Goal: Task Accomplishment & Management: Complete application form

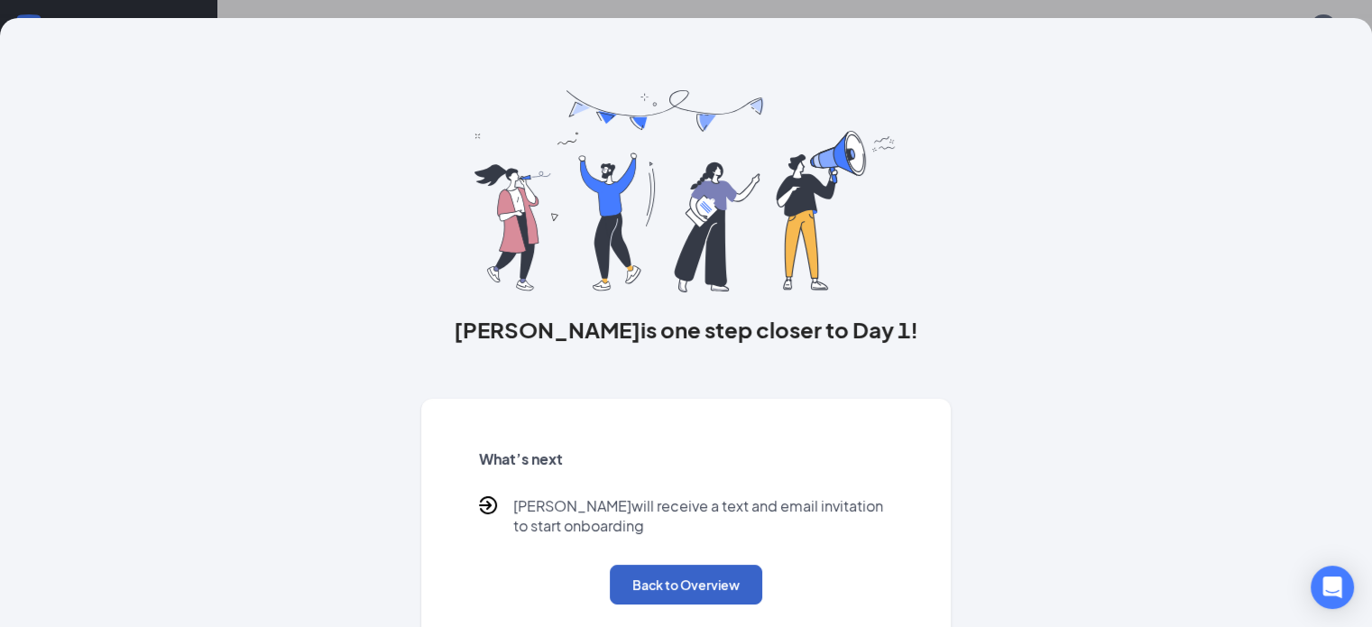
click at [668, 604] on button "Back to Overview" at bounding box center [686, 585] width 152 height 40
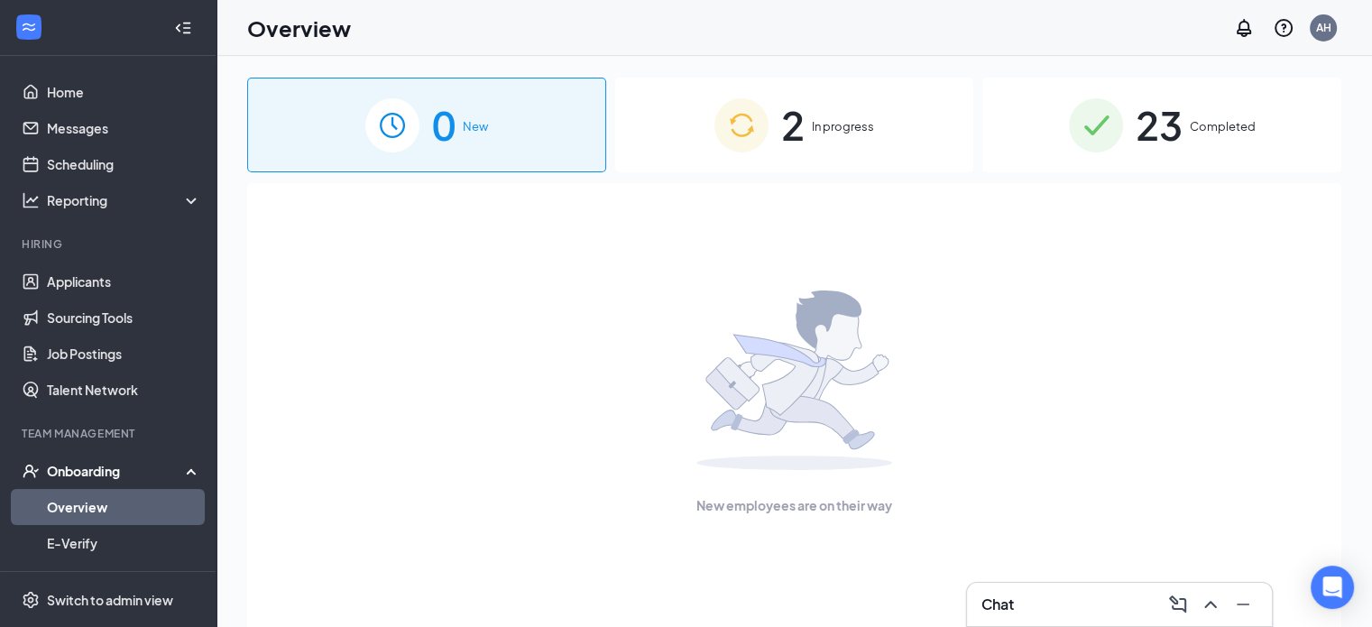
click at [839, 125] on span "In progress" at bounding box center [843, 126] width 62 height 18
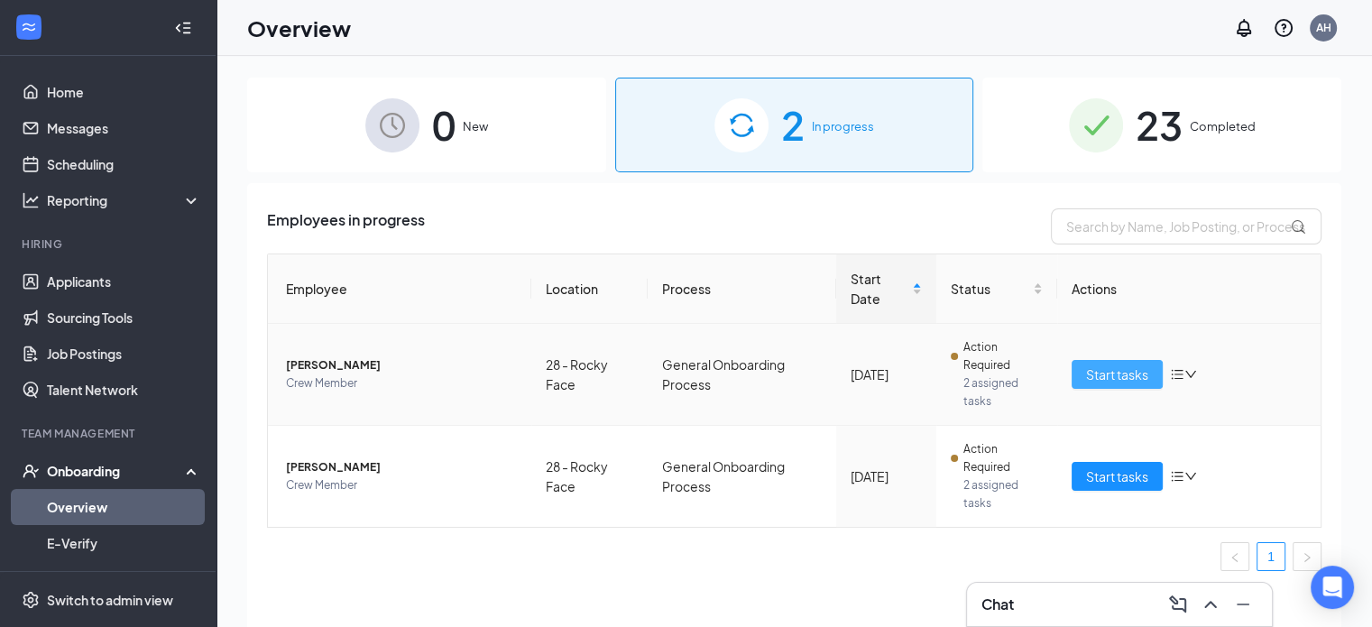
click at [1104, 373] on span "Start tasks" at bounding box center [1117, 374] width 62 height 20
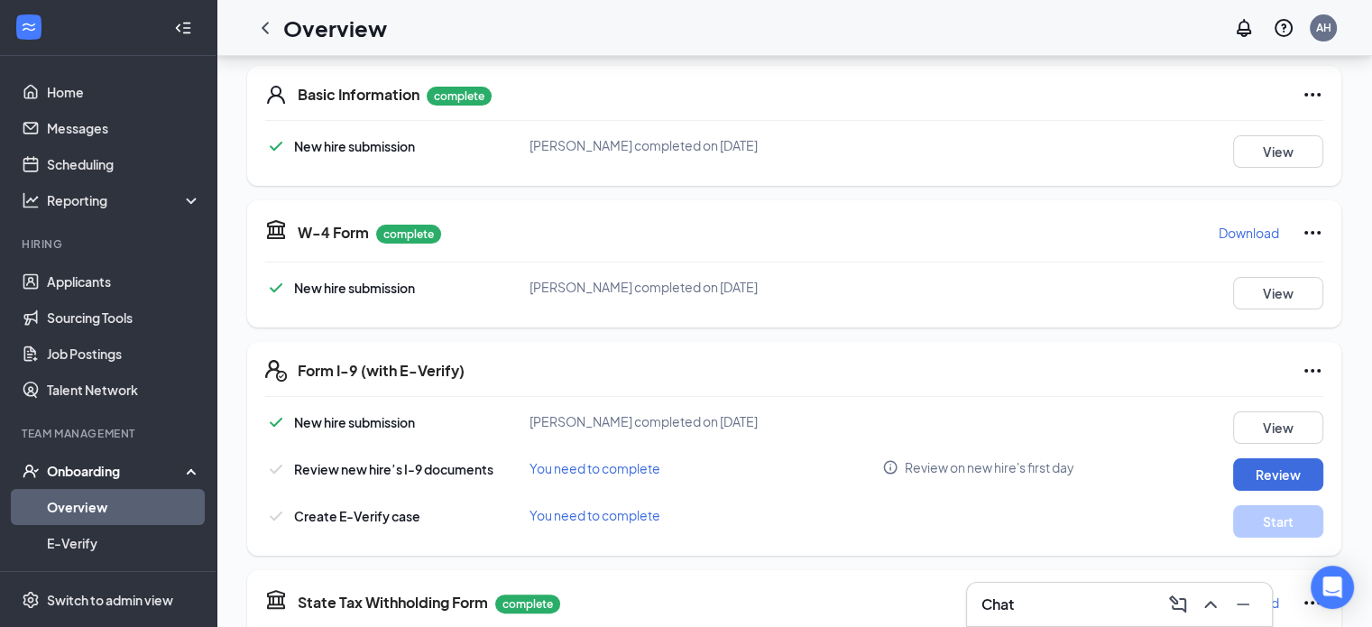
scroll to position [361, 0]
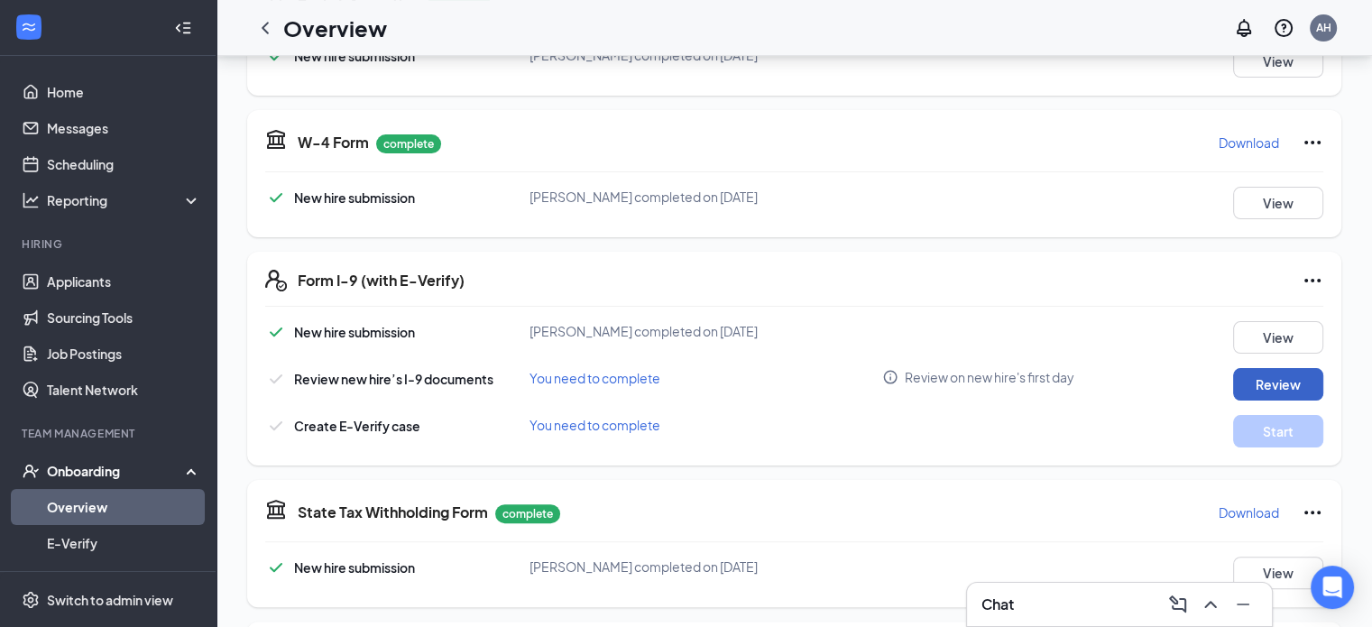
click at [1261, 382] on button "Review" at bounding box center [1278, 384] width 90 height 32
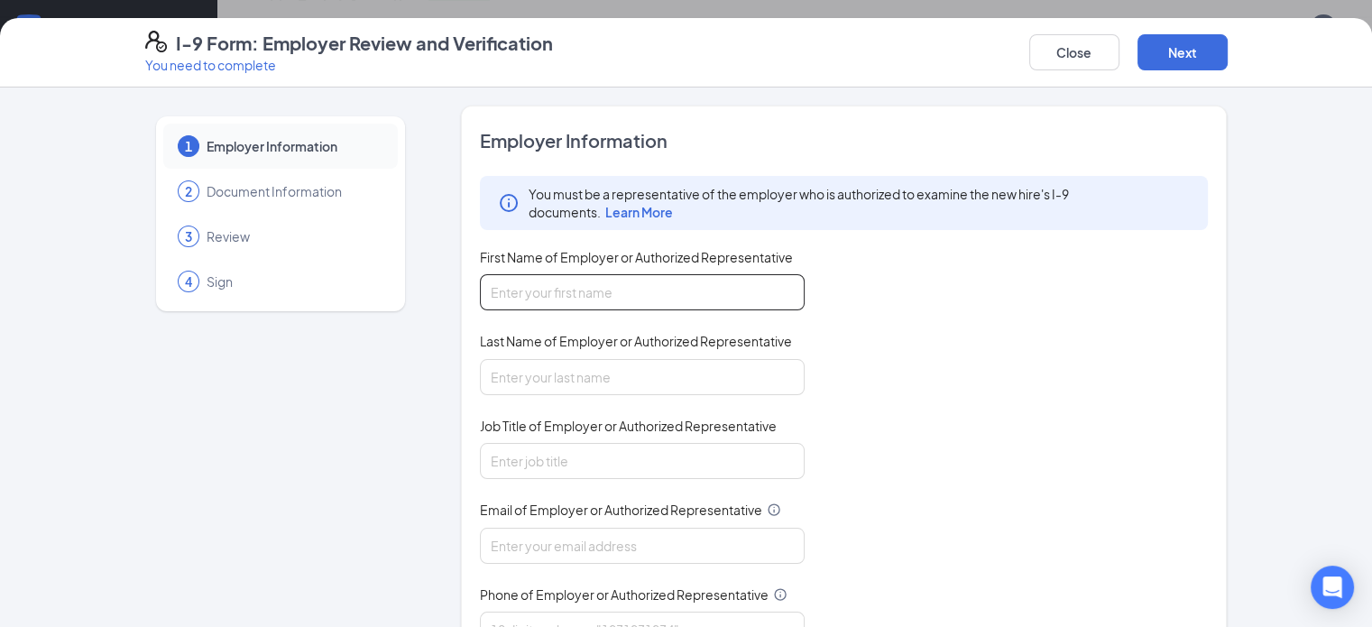
click at [549, 284] on input "First Name of Employer or Authorized Representative" at bounding box center [642, 292] width 325 height 36
type input "[PERSON_NAME]"
type input "General Manager"
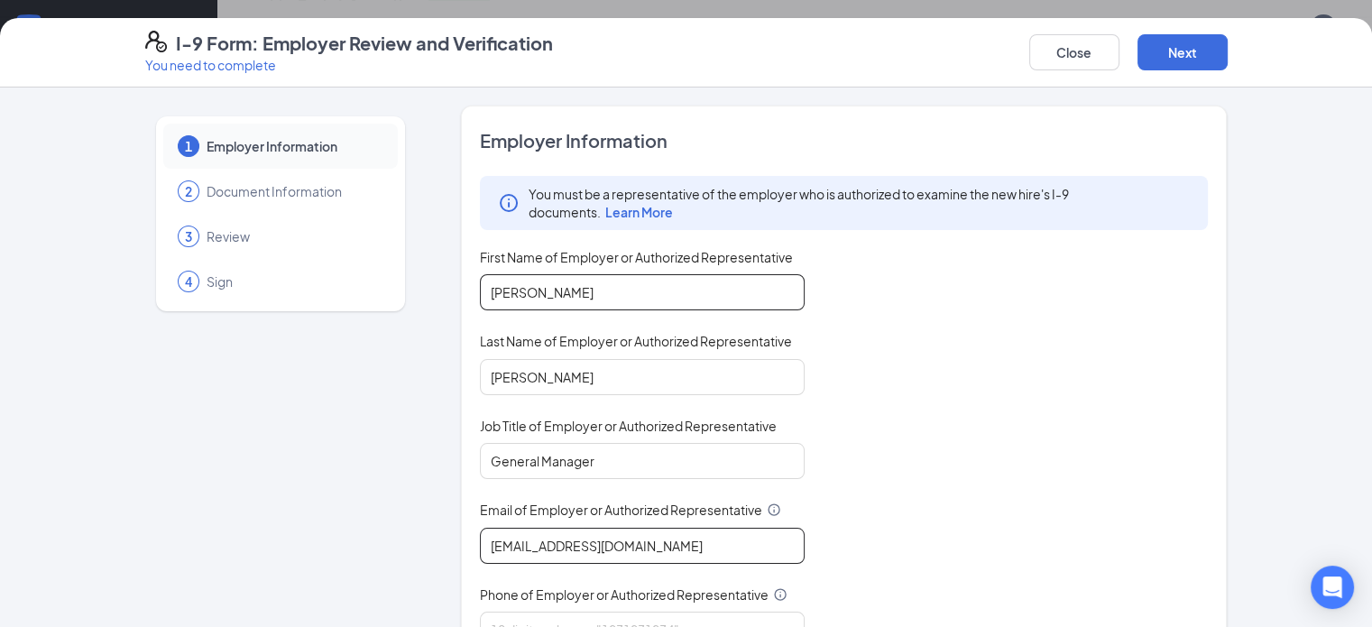
type input "[EMAIL_ADDRESS][DOMAIN_NAME]"
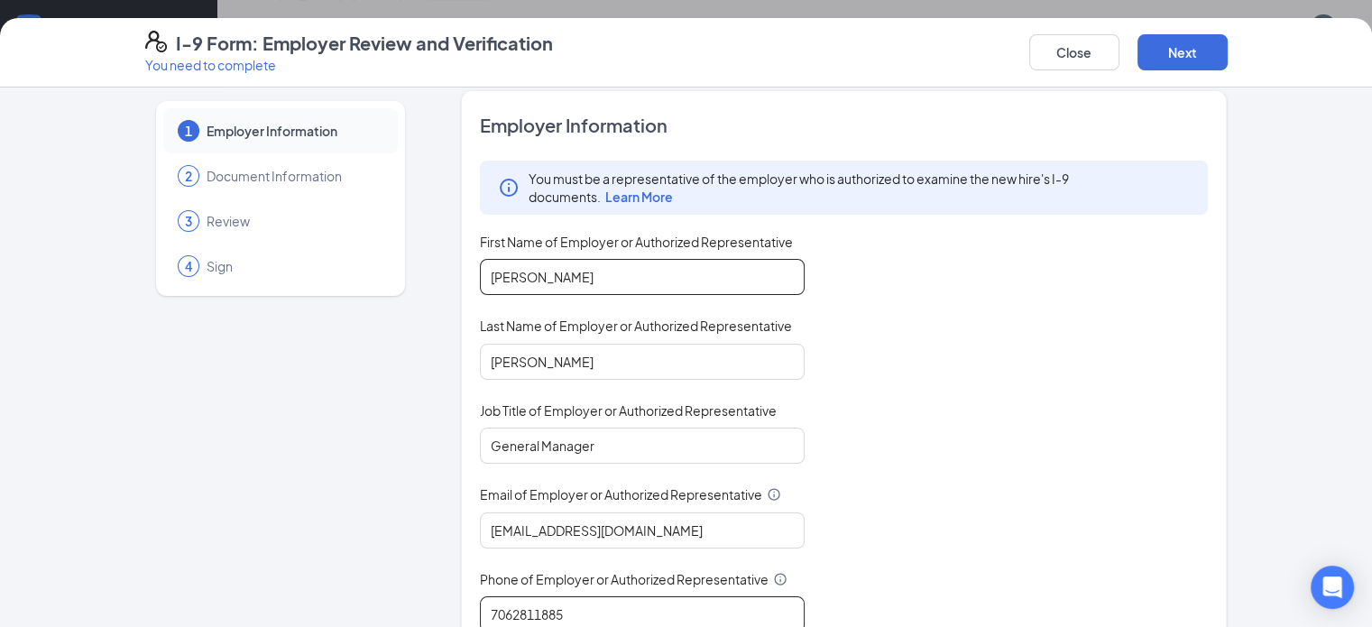
type input "7062811885"
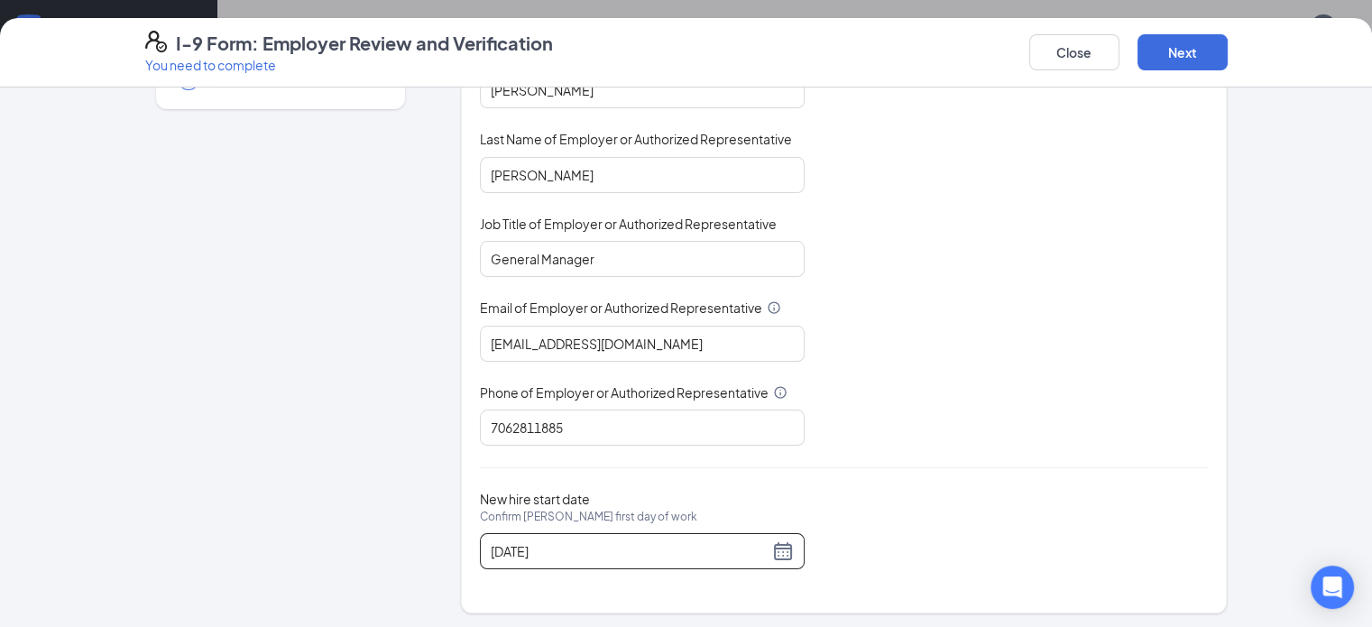
scroll to position [541, 0]
click at [1228, 57] on button "Next" at bounding box center [1182, 52] width 90 height 36
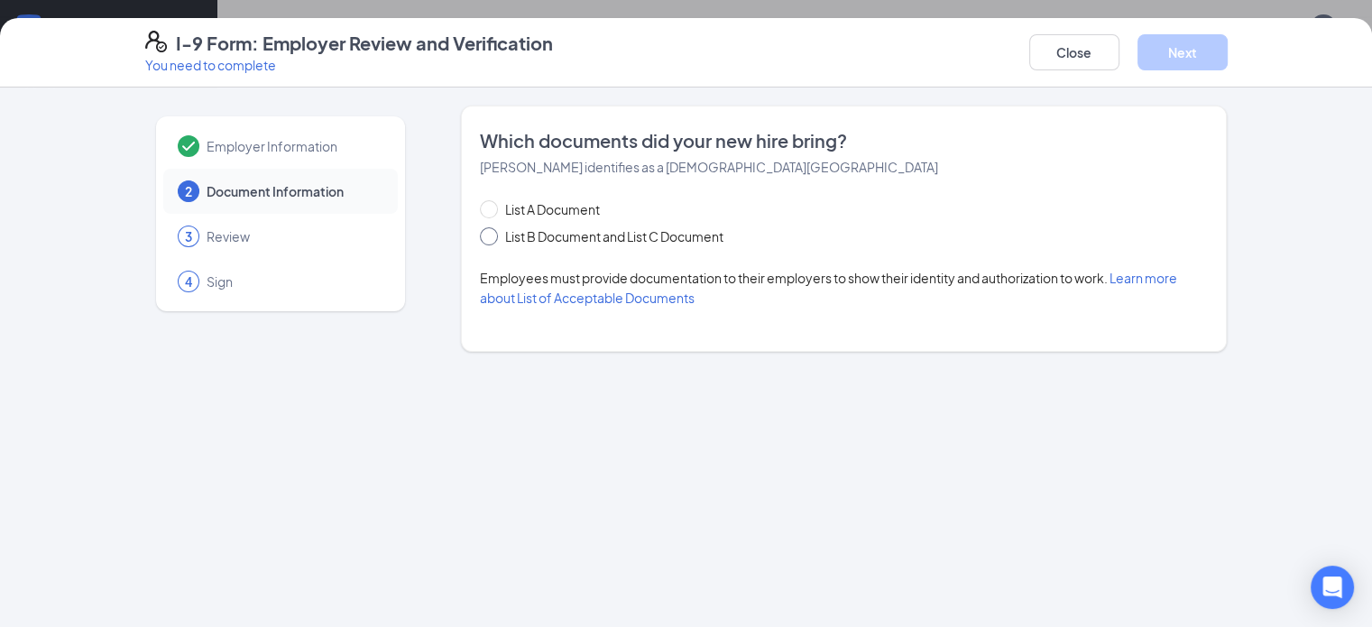
click at [498, 235] on span "List B Document and List C Document" at bounding box center [614, 236] width 233 height 20
click at [491, 235] on input "List B Document and List C Document" at bounding box center [486, 233] width 13 height 13
radio input "true"
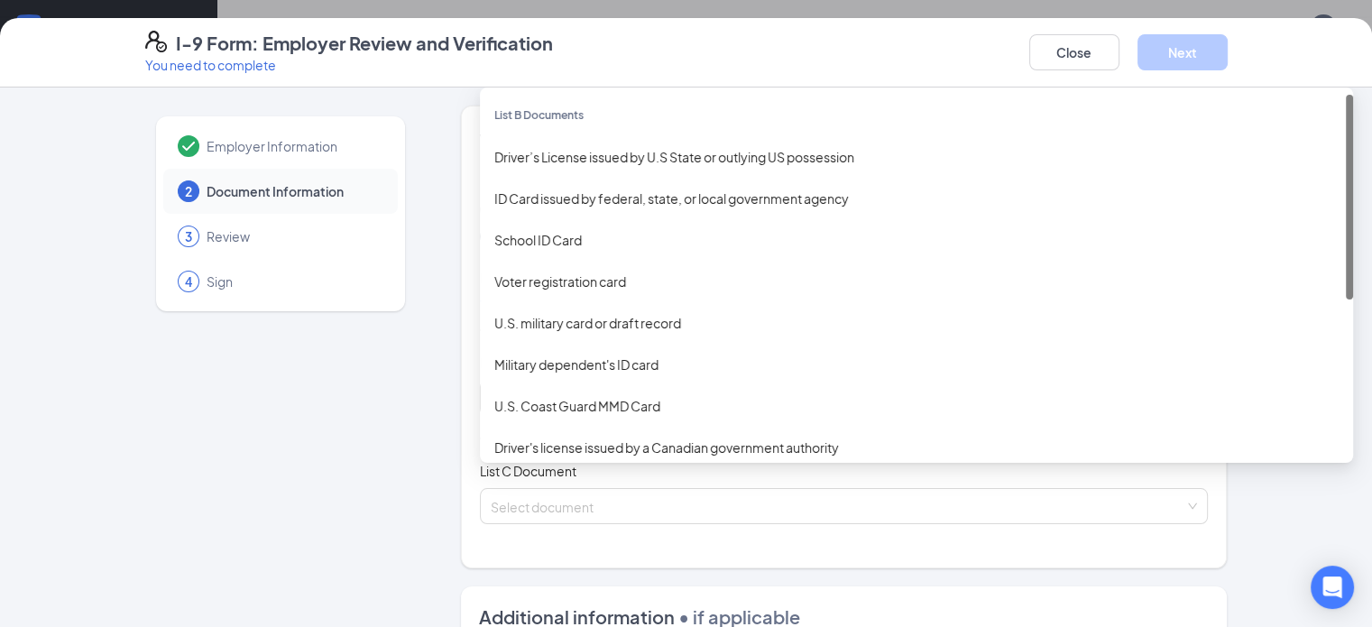
click at [510, 403] on div "Select document List B Documents Driver’s License issued by U.S State or outlyi…" at bounding box center [844, 398] width 729 height 36
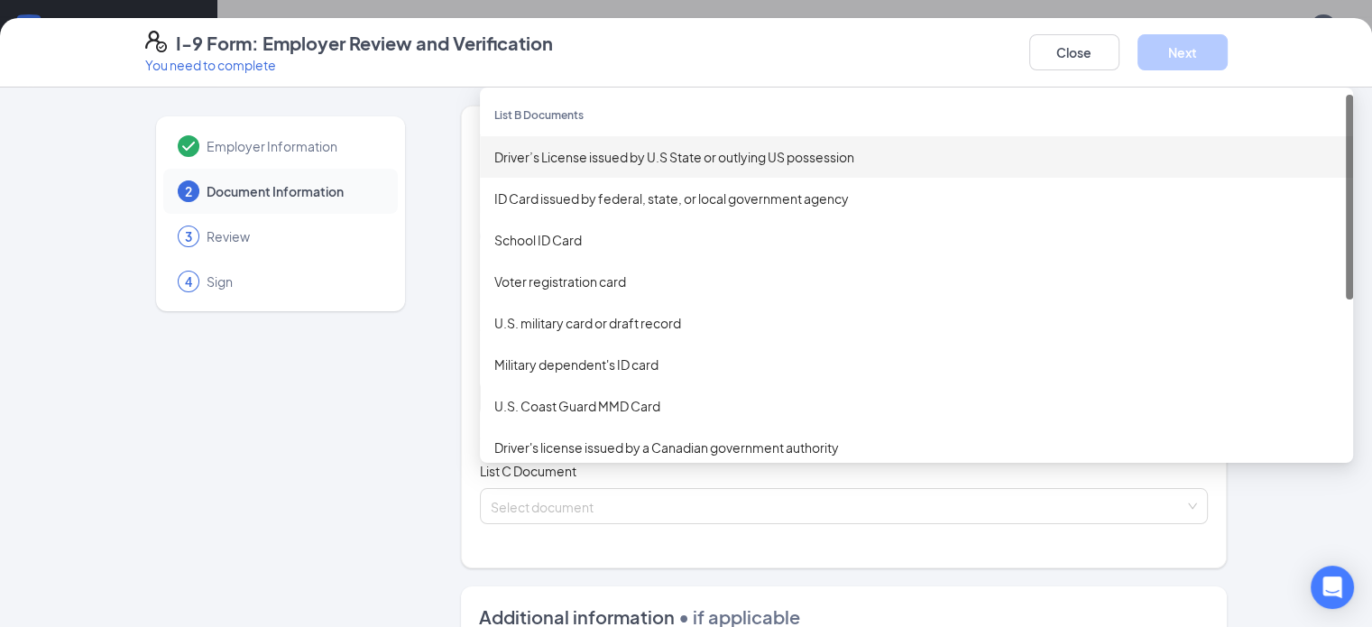
click at [502, 165] on div "Driver’s License issued by U.S State or outlying US possession" at bounding box center [916, 157] width 844 height 20
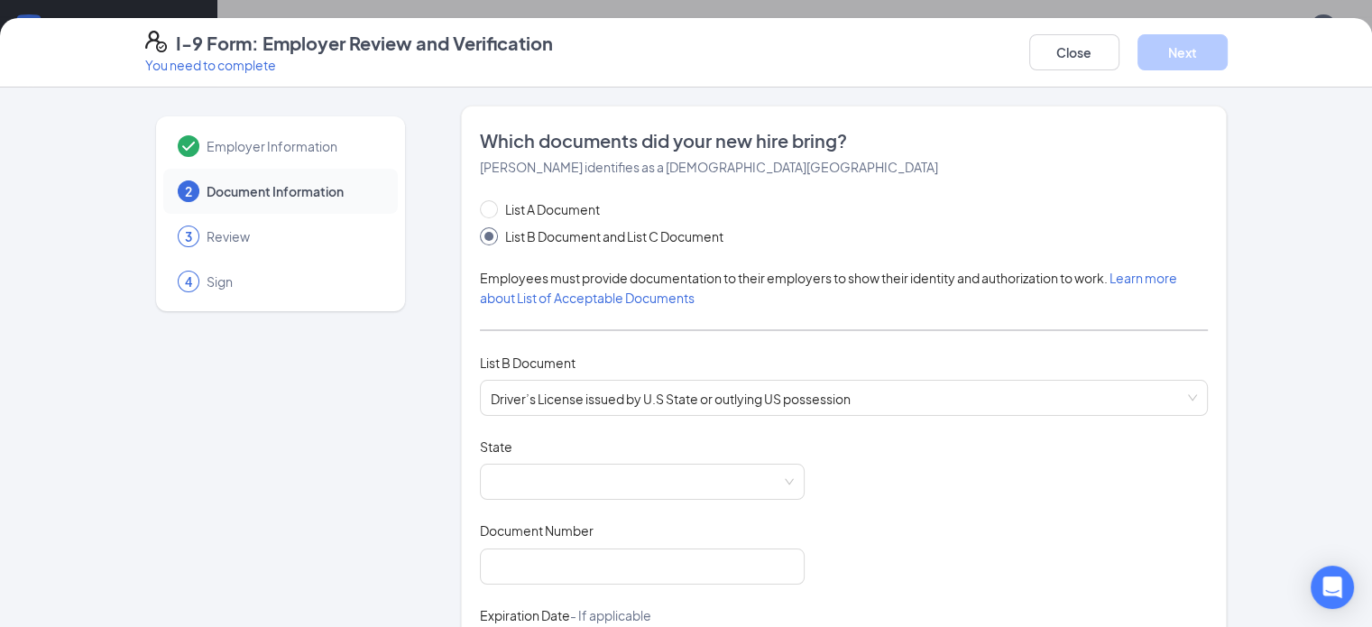
click at [498, 483] on span at bounding box center [642, 482] width 303 height 34
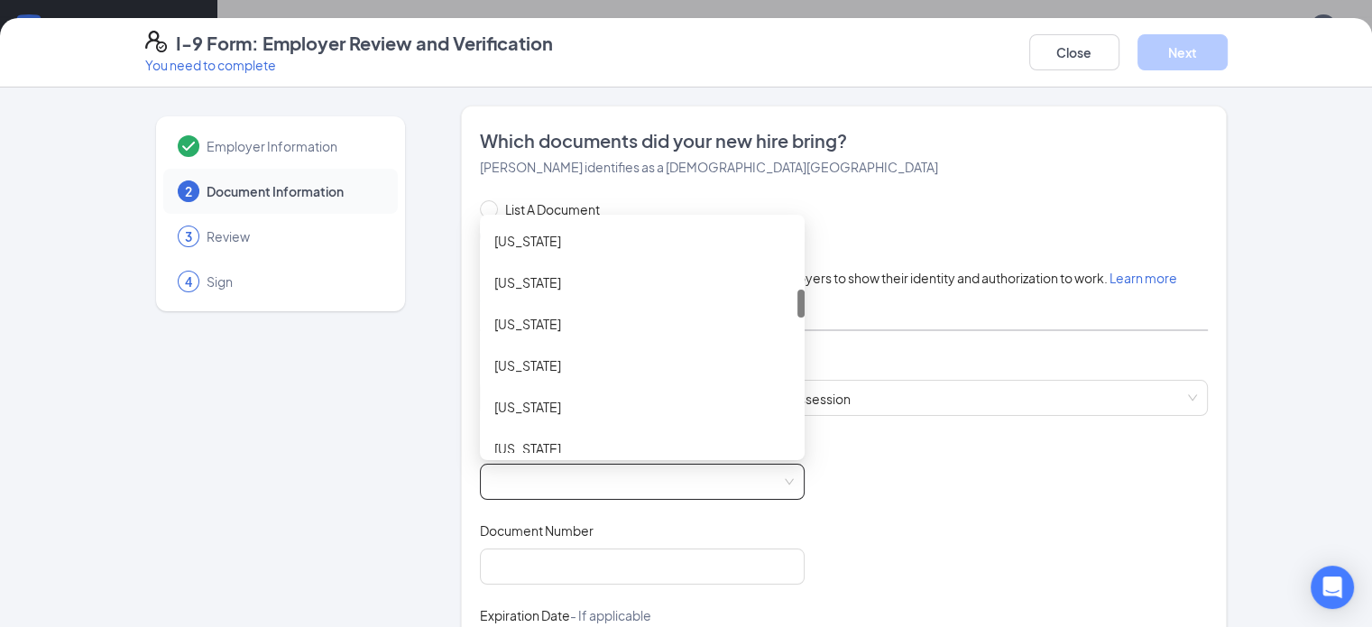
scroll to position [451, 0]
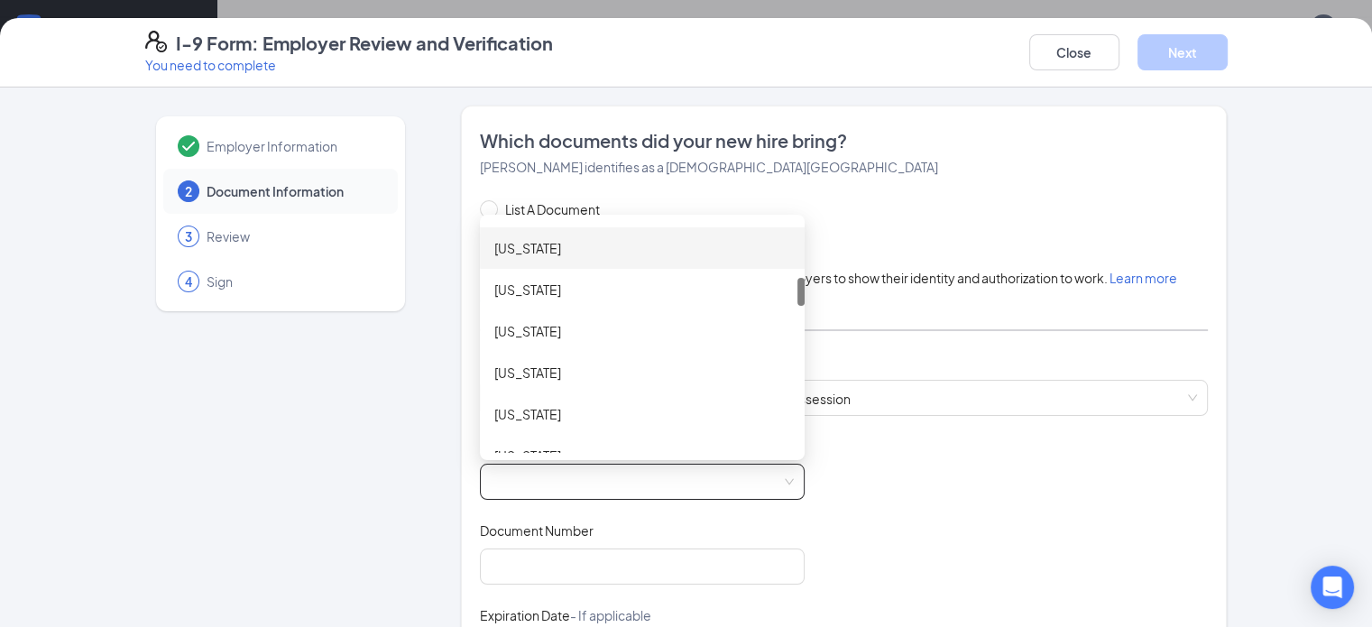
click at [532, 253] on div "[US_STATE]" at bounding box center [642, 248] width 296 height 20
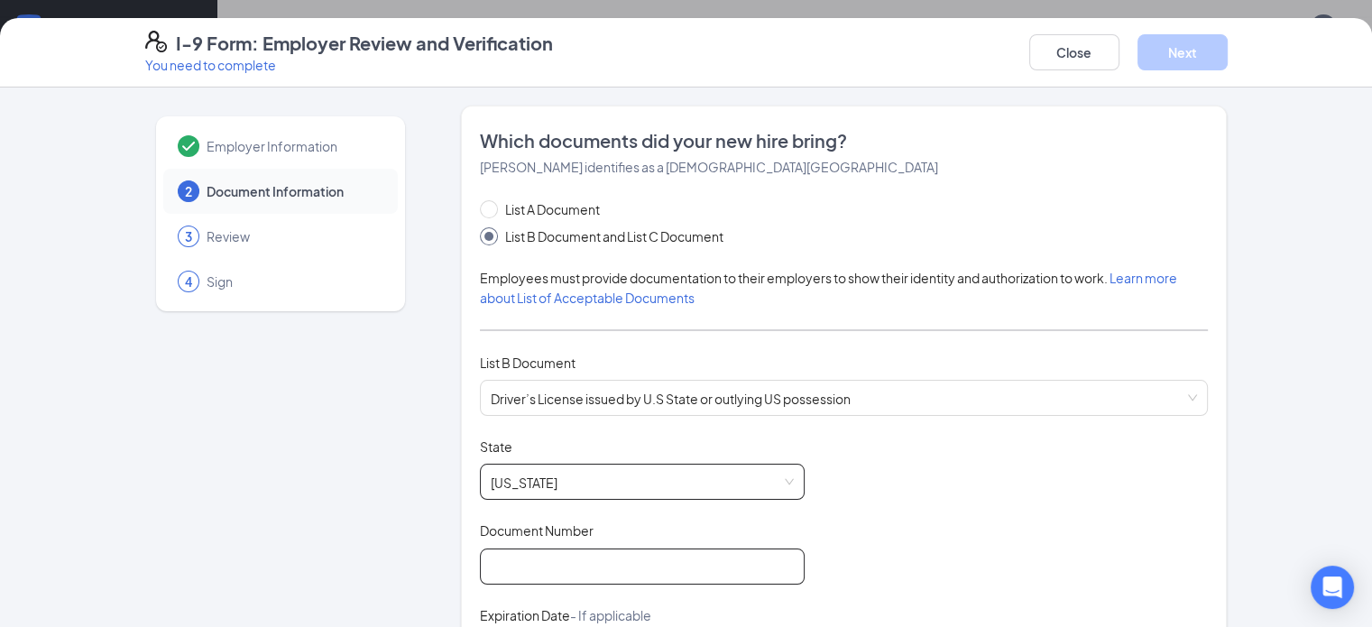
click at [510, 554] on input "Document Number" at bounding box center [642, 566] width 325 height 36
click at [819, 572] on div "Document Title Driver’s License issued by [DEMOGRAPHIC_DATA] State or outlying …" at bounding box center [844, 608] width 729 height 343
click at [518, 560] on input "0537" at bounding box center [642, 566] width 325 height 36
type input "053743111"
click at [890, 572] on div "Document Title Driver’s License issued by U.S State or outlying US possession S…" at bounding box center [844, 608] width 729 height 343
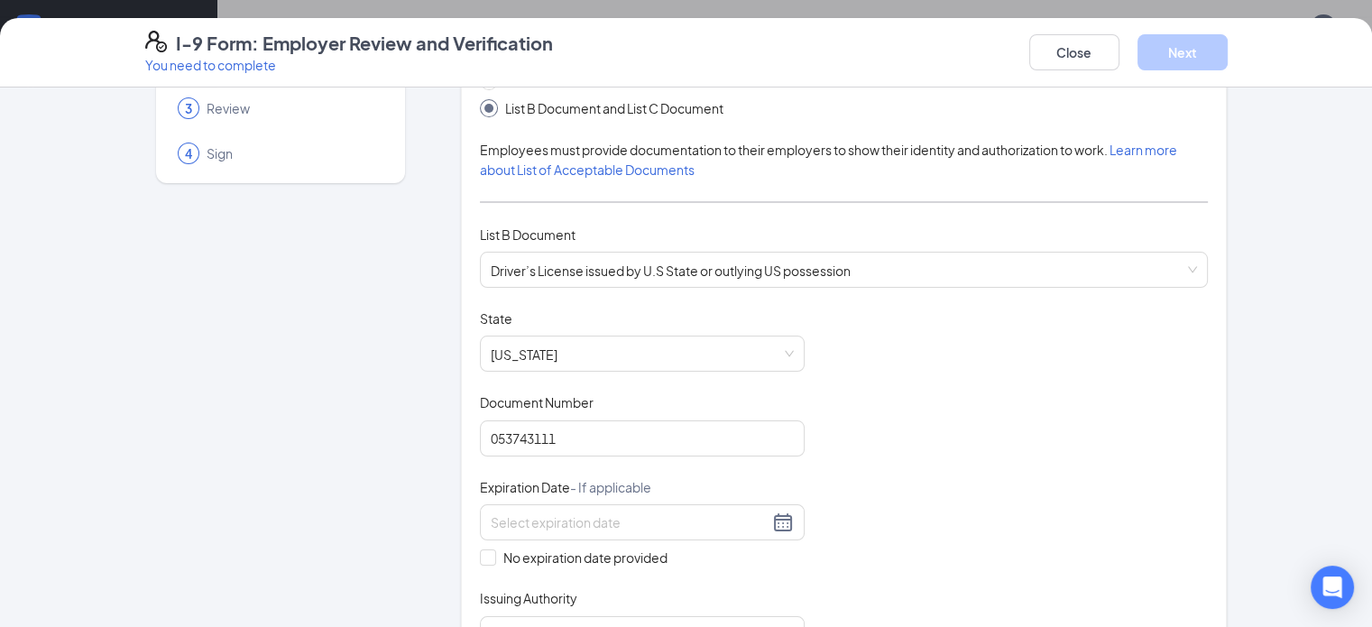
scroll to position [271, 0]
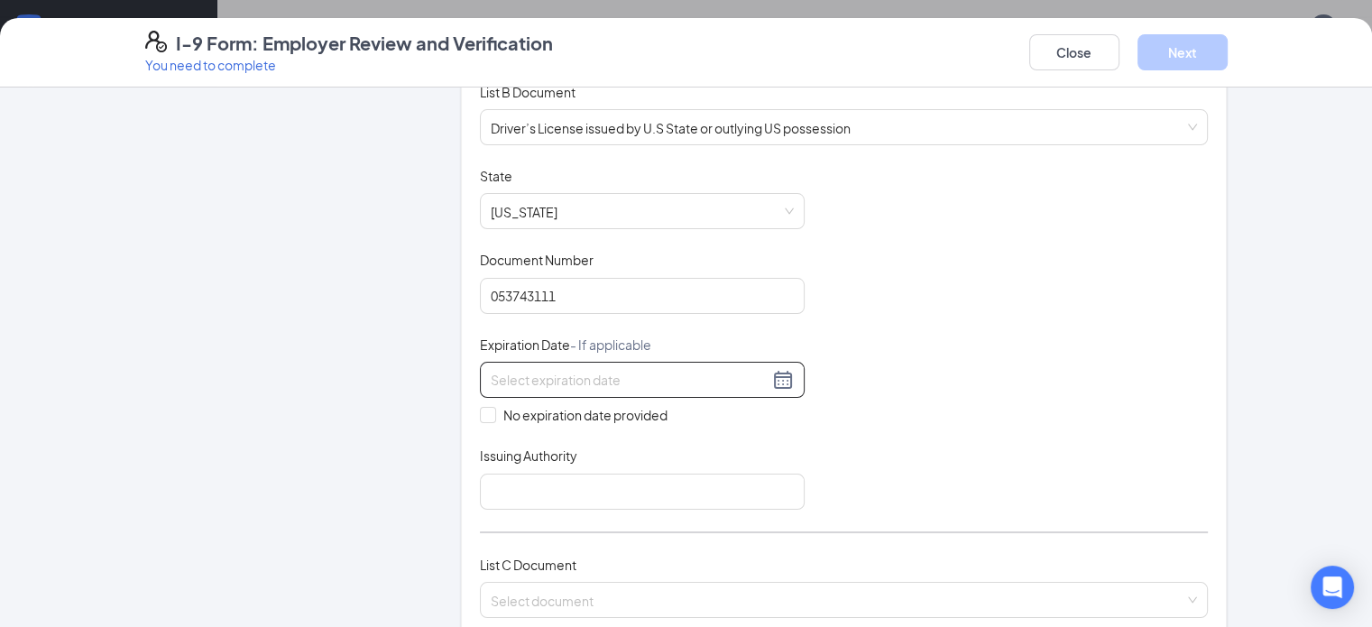
click at [527, 385] on div at bounding box center [642, 380] width 303 height 22
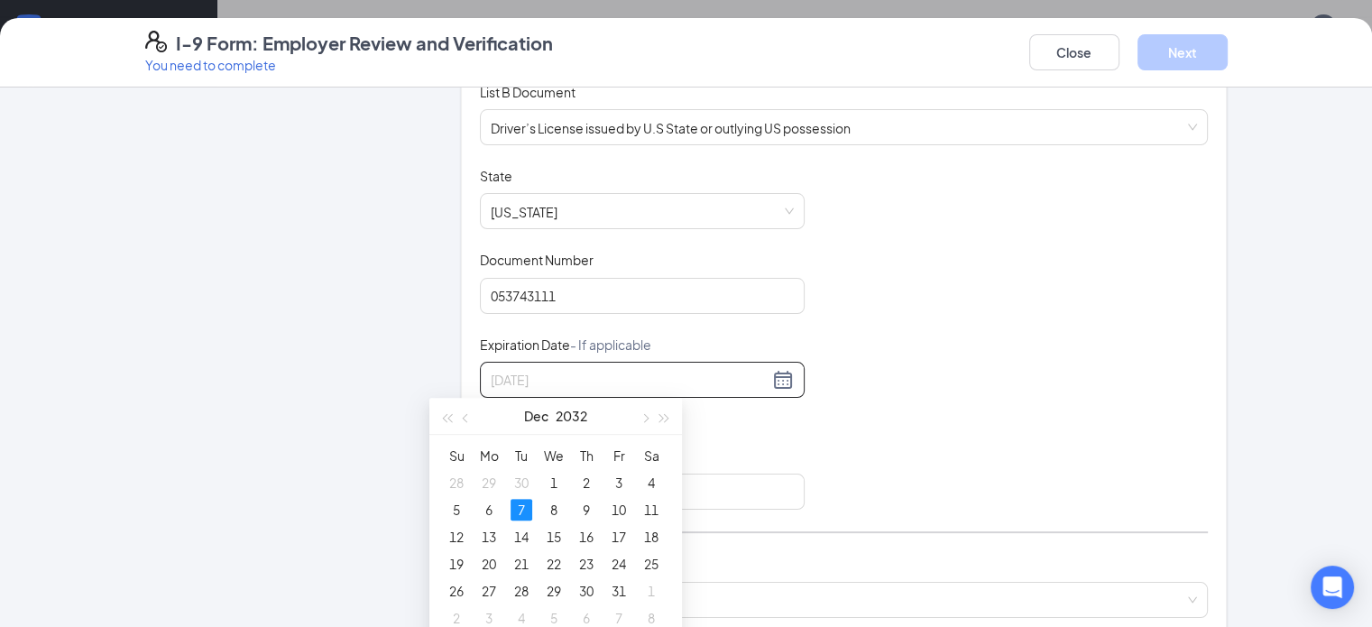
click at [520, 505] on div "7" at bounding box center [522, 510] width 22 height 22
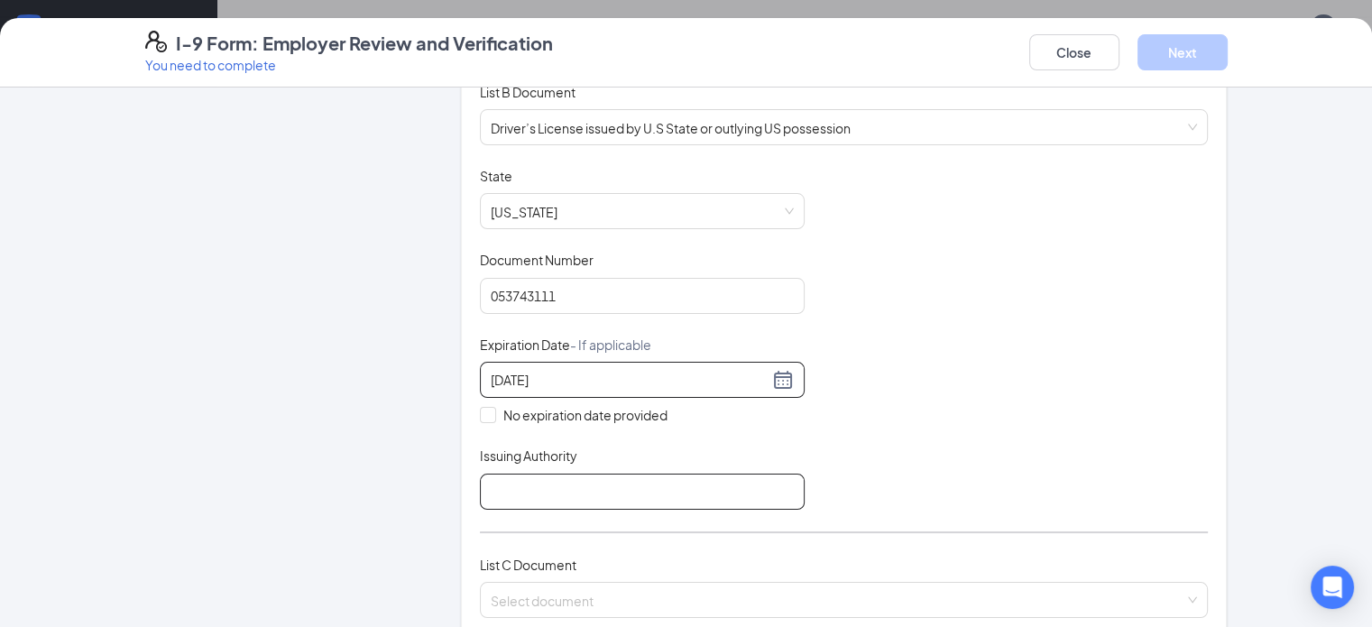
type input "[DATE]"
click at [480, 495] on input "Issuing Authority" at bounding box center [642, 492] width 325 height 36
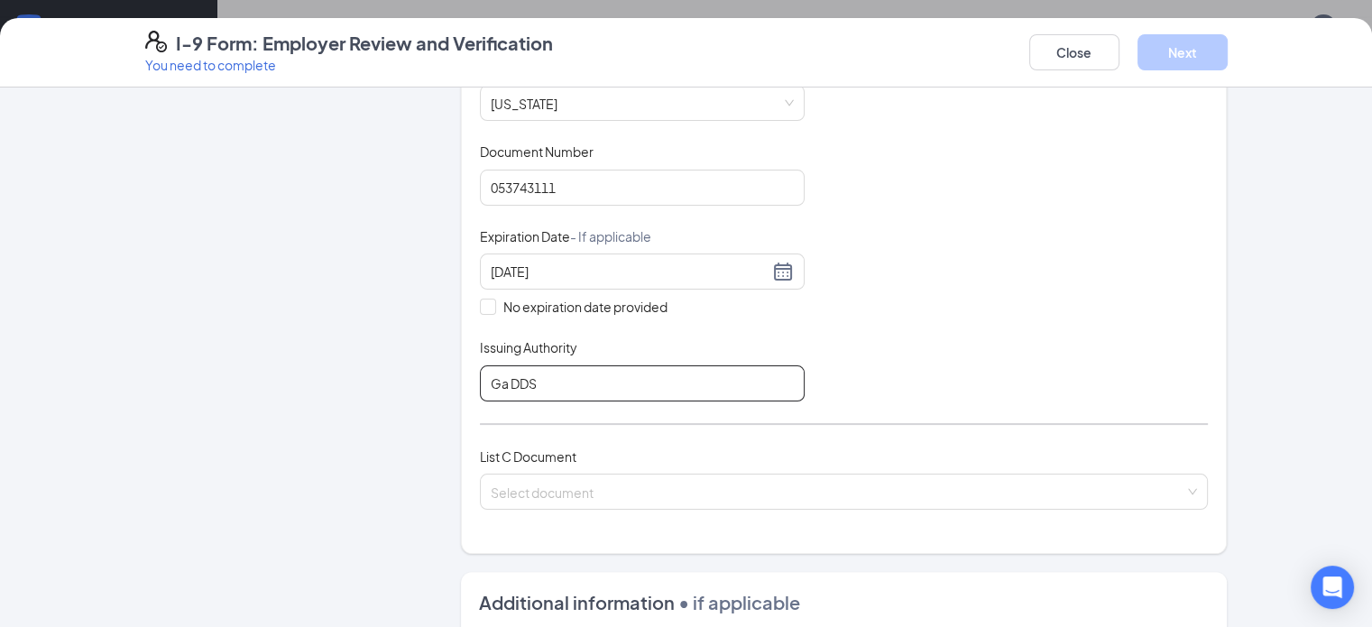
scroll to position [451, 0]
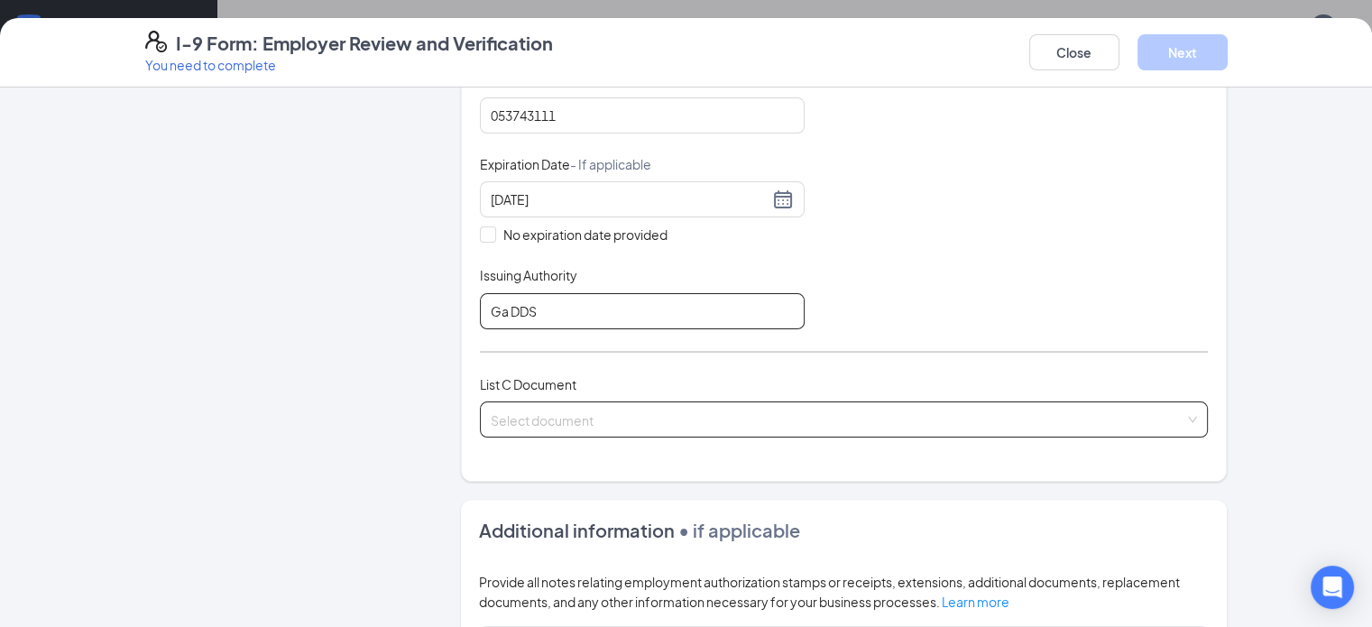
type input "Ga DDS"
click at [491, 407] on input "search" at bounding box center [838, 415] width 695 height 27
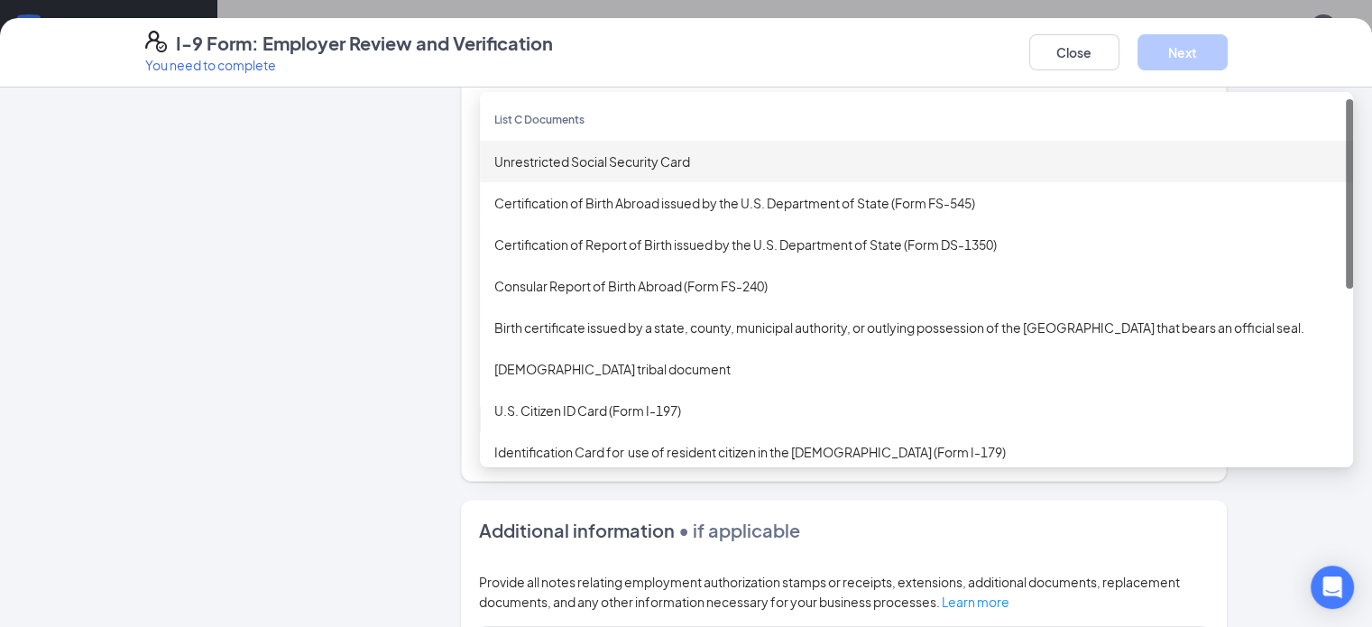
click at [494, 154] on div "Unrestricted Social Security Card" at bounding box center [916, 162] width 844 height 20
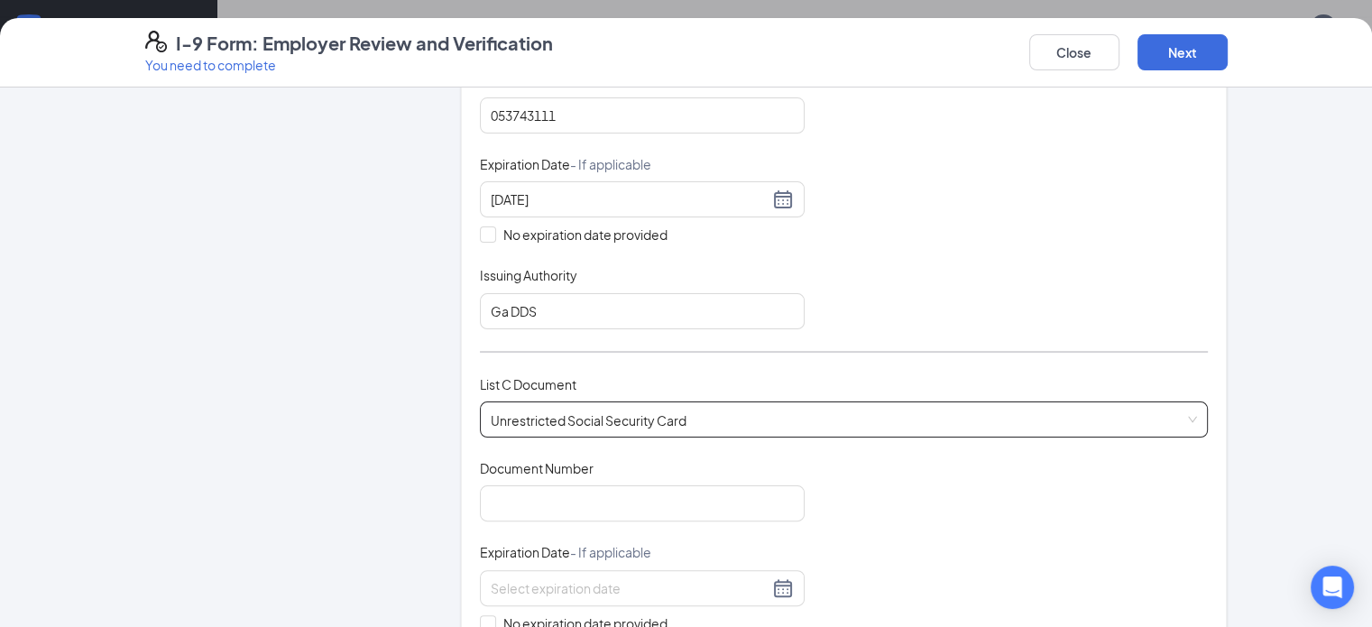
click at [480, 519] on div "Document Title Unrestricted Social Security Card Document Number Expiration Dat…" at bounding box center [844, 588] width 729 height 258
click at [480, 495] on input "Document Number" at bounding box center [642, 503] width 325 height 36
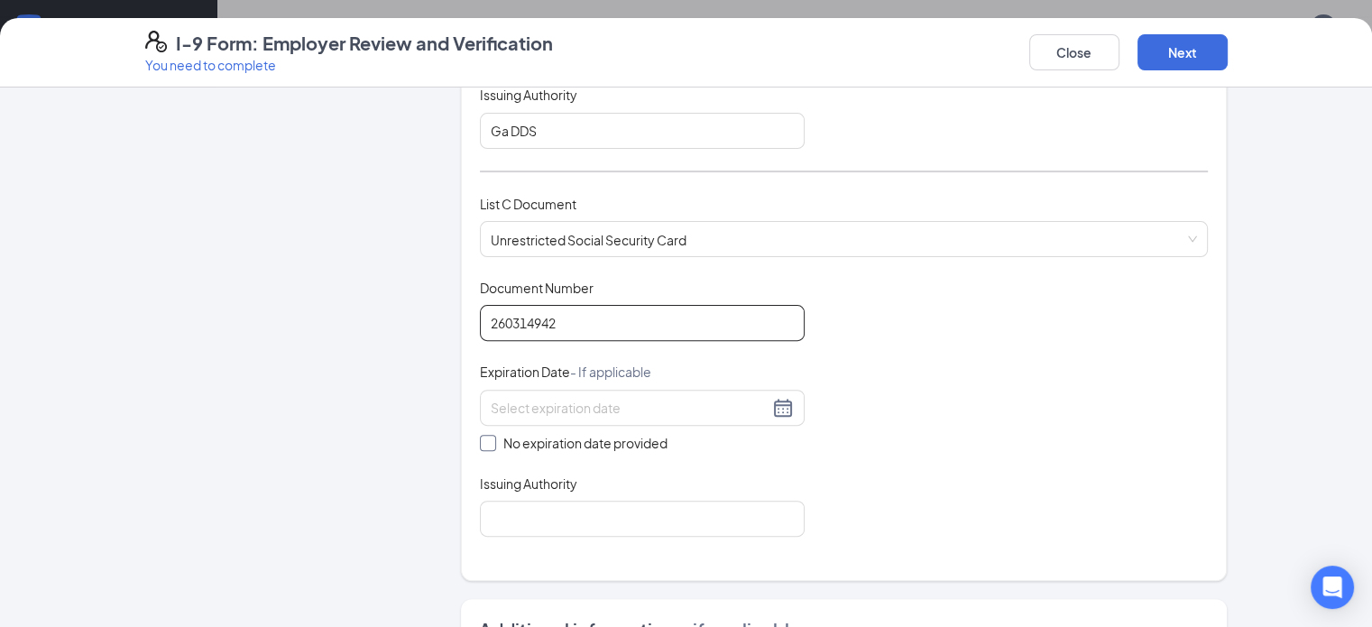
type input "260314942"
click at [480, 439] on input "No expiration date provided" at bounding box center [486, 441] width 13 height 13
checkbox input "true"
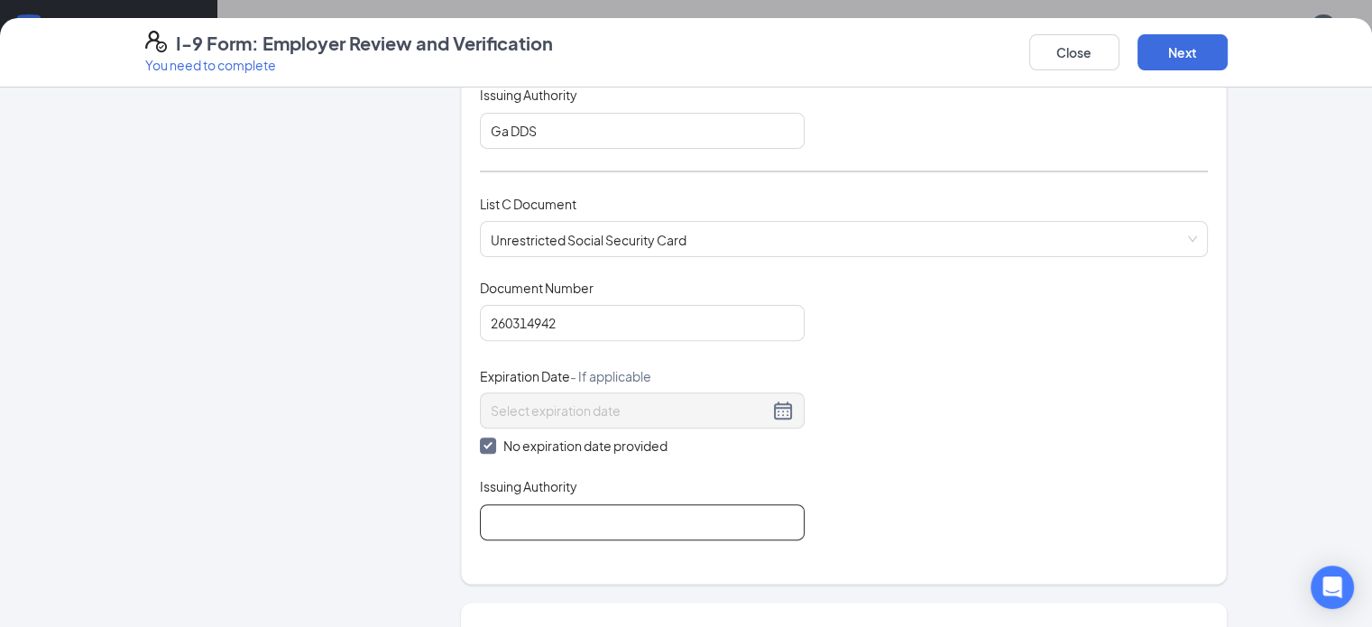
click at [480, 511] on input "Issuing Authority" at bounding box center [642, 522] width 325 height 36
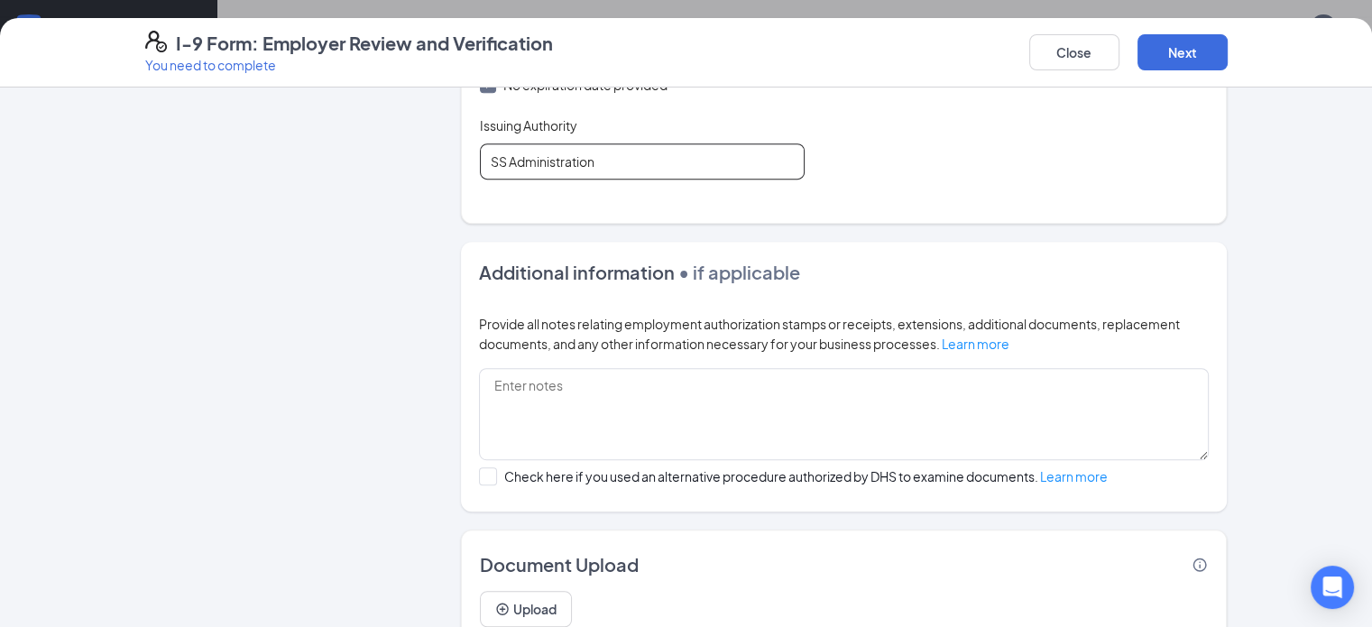
scroll to position [1058, 0]
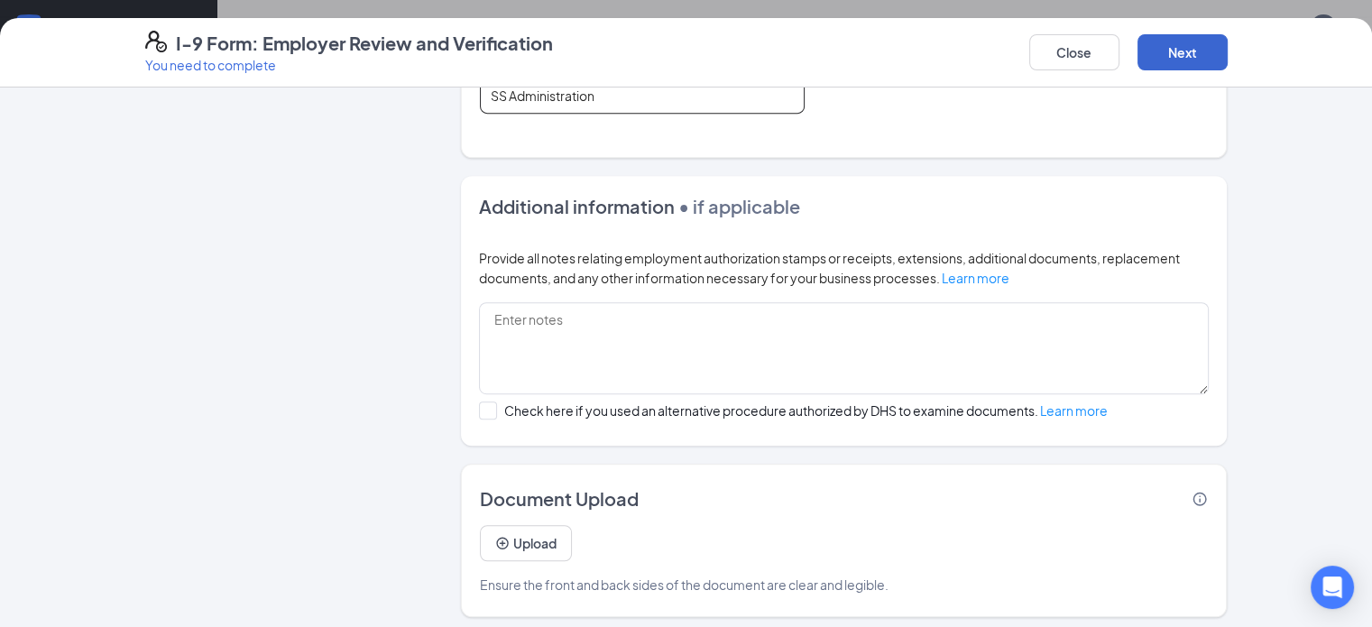
type input "SS Administration"
click at [1228, 58] on button "Next" at bounding box center [1182, 52] width 90 height 36
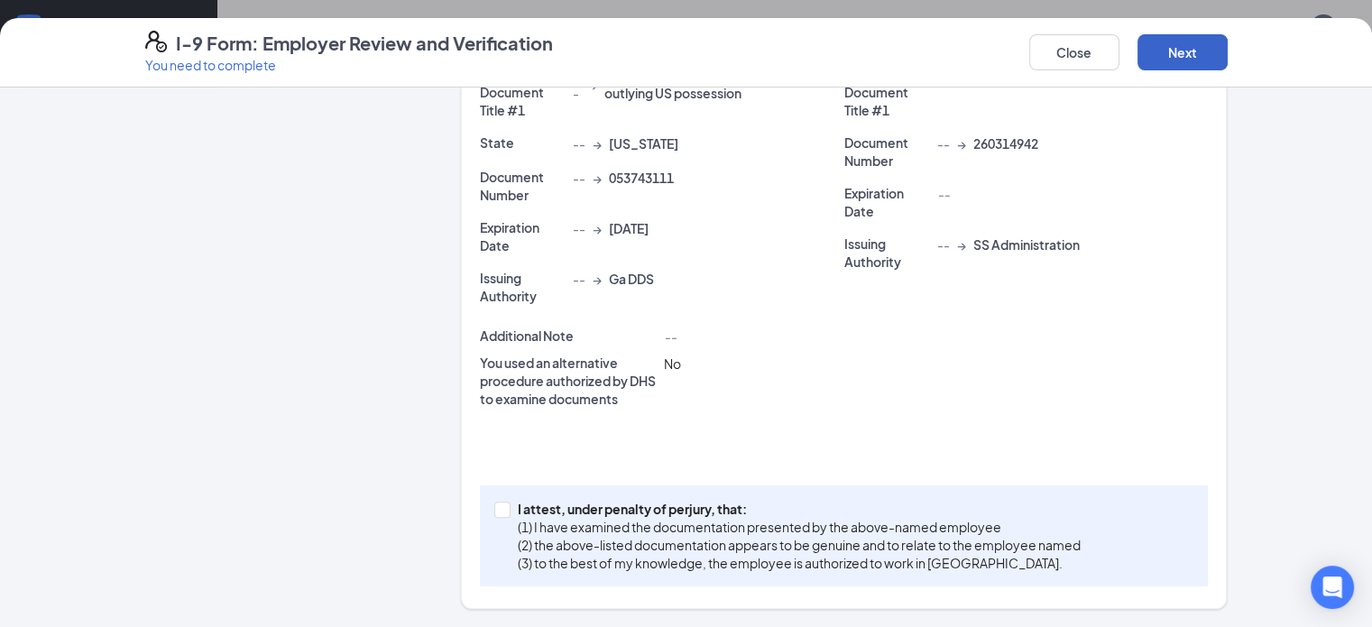
scroll to position [429, 0]
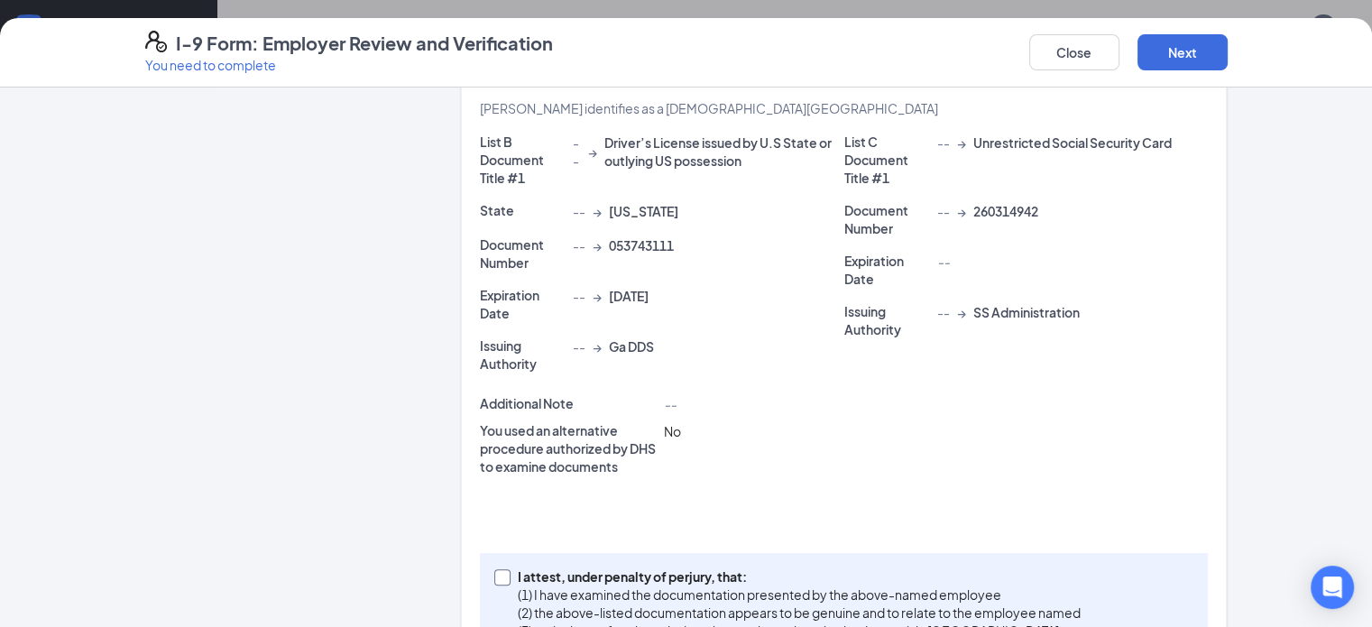
click at [494, 569] on input "I attest, under penalty of [PERSON_NAME], that: (1) I have examined the documen…" at bounding box center [500, 575] width 13 height 13
checkbox input "true"
click at [1228, 49] on button "Next" at bounding box center [1182, 52] width 90 height 36
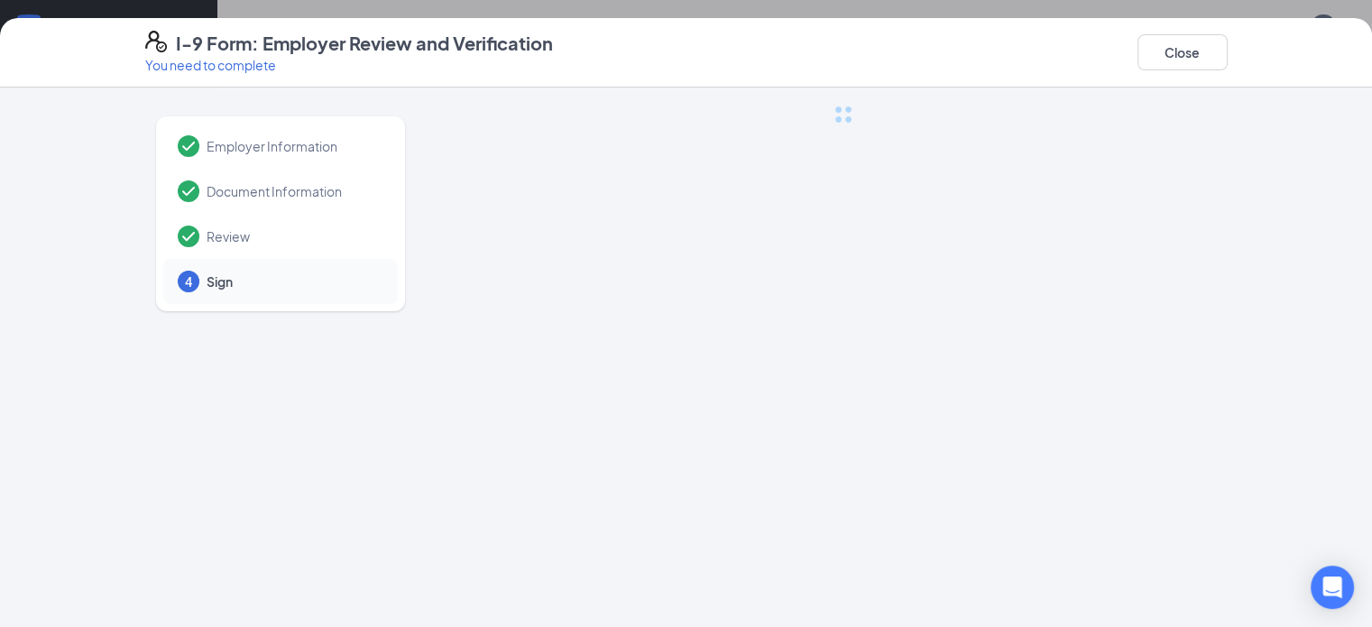
scroll to position [0, 0]
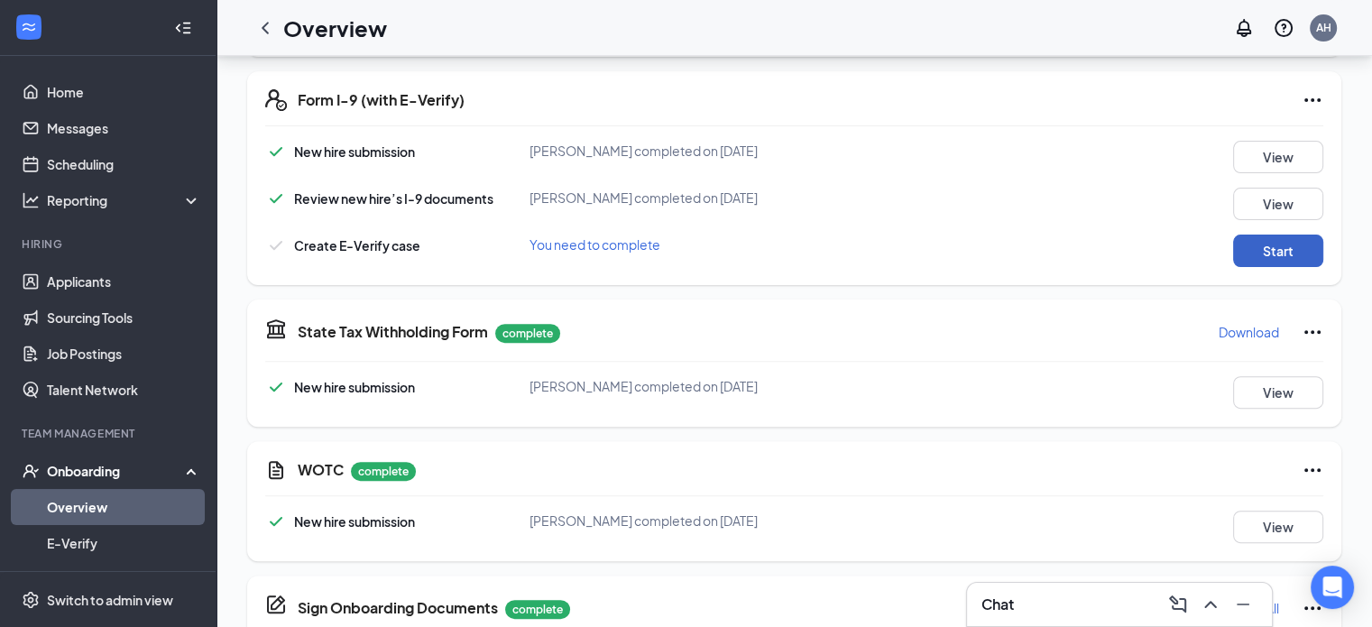
click at [1262, 253] on button "Start" at bounding box center [1278, 251] width 90 height 32
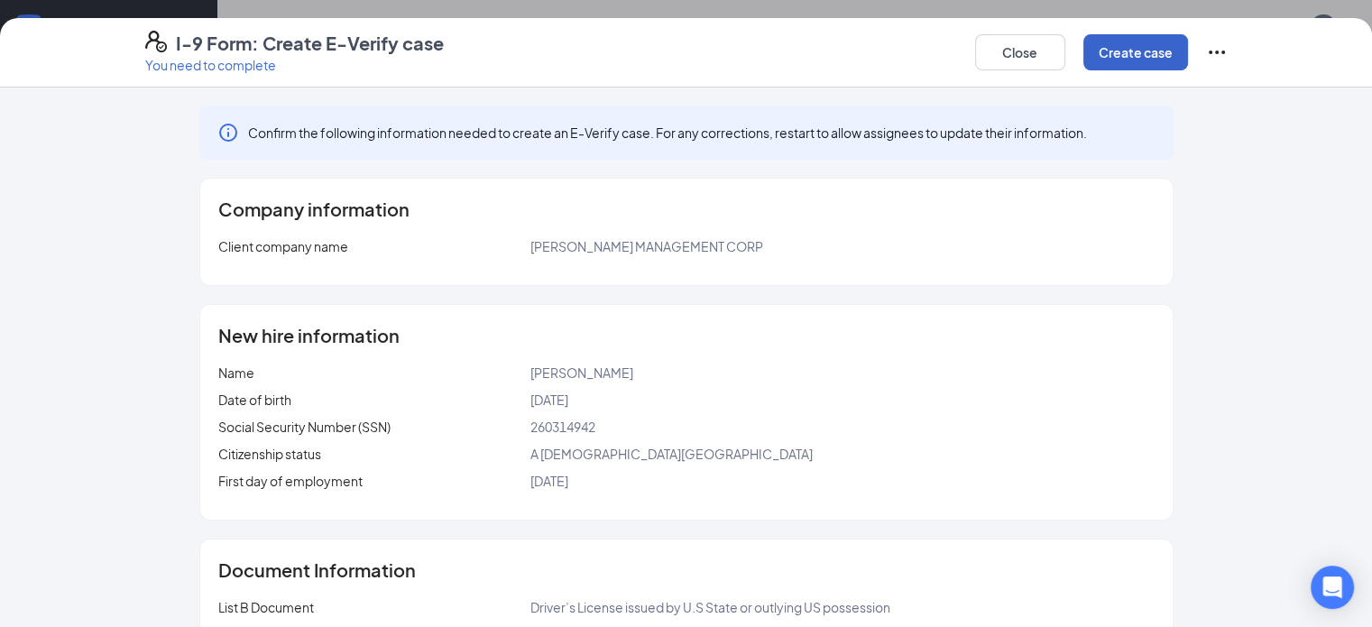
click at [1188, 46] on button "Create case" at bounding box center [1135, 52] width 105 height 36
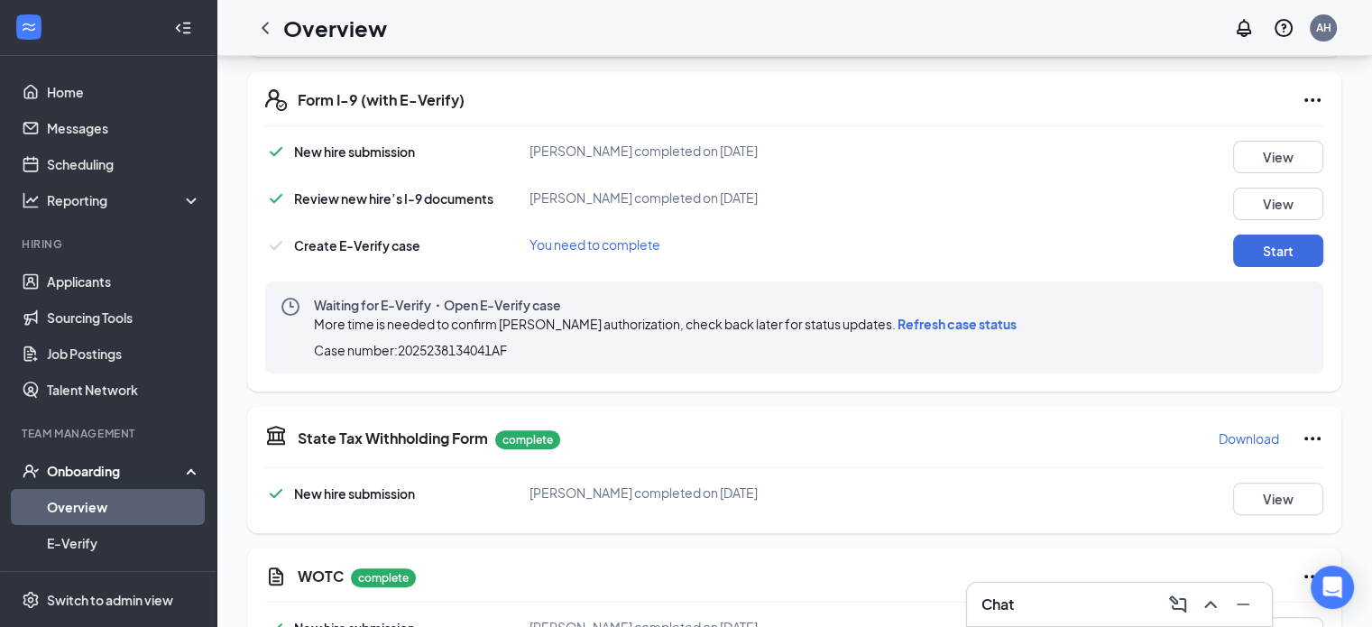
click at [924, 347] on div "Case number: 2025238134041AF" at bounding box center [669, 350] width 710 height 18
click at [949, 316] on span "Refresh case status" at bounding box center [957, 324] width 119 height 16
click at [1275, 252] on button "Start" at bounding box center [1278, 251] width 90 height 32
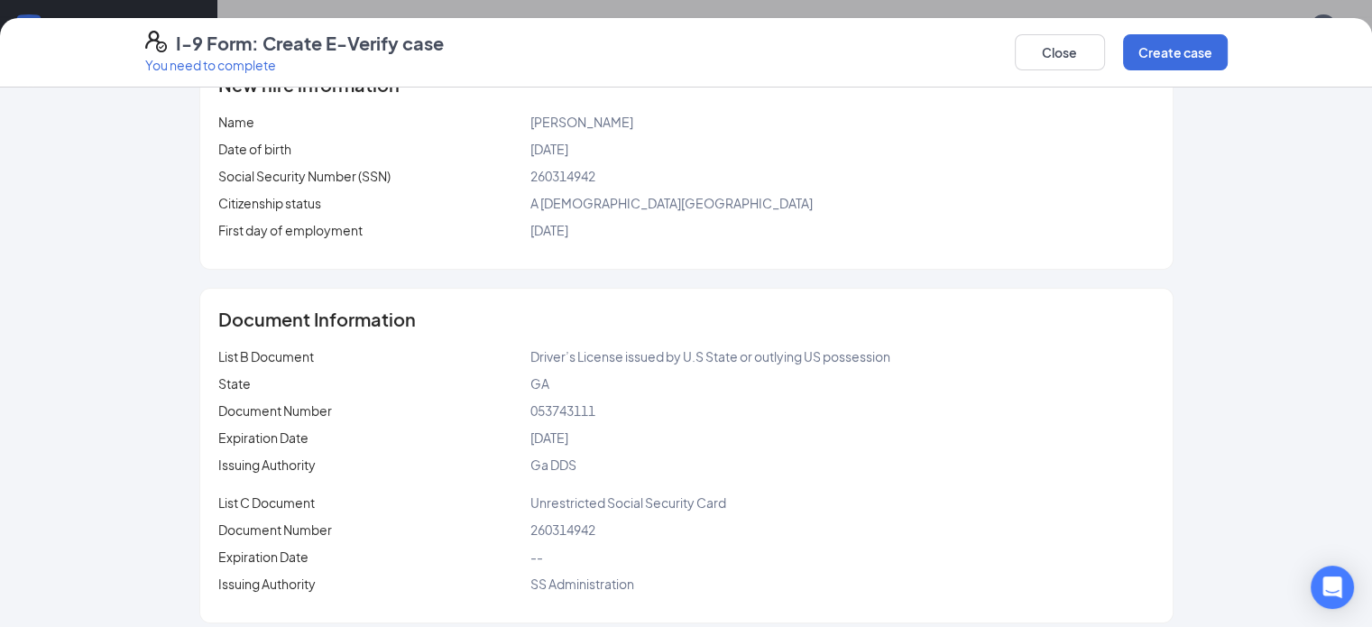
scroll to position [485, 0]
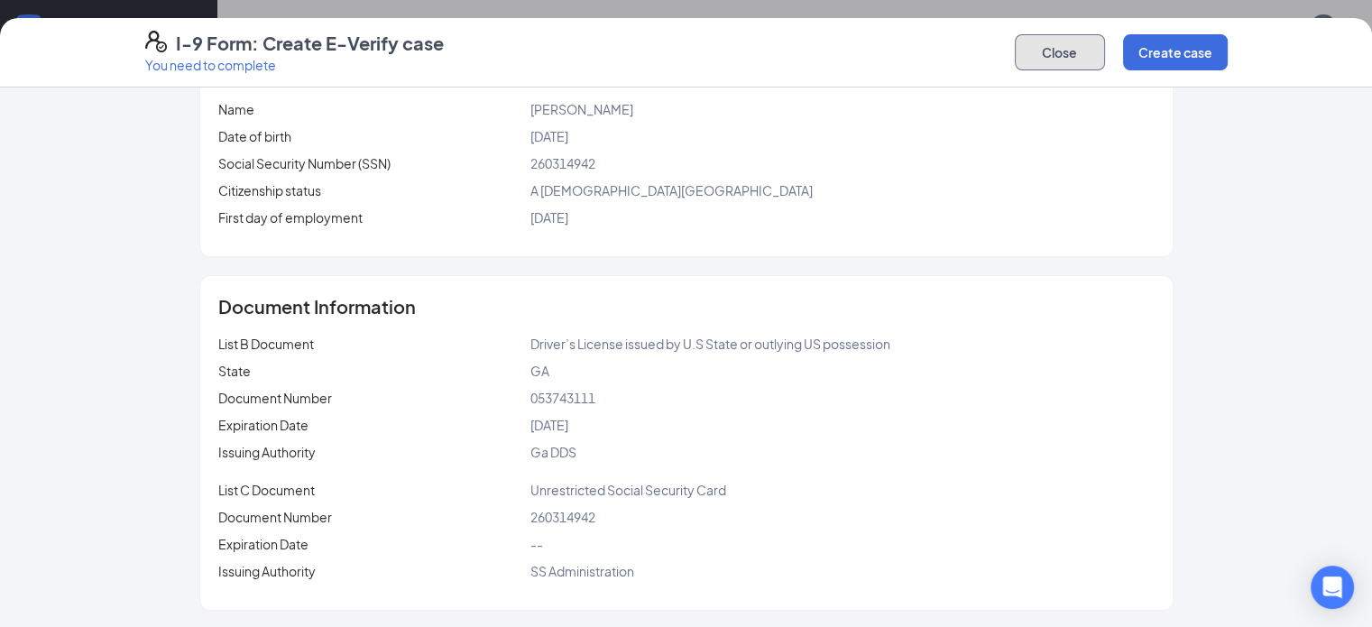
click at [1105, 60] on button "Close" at bounding box center [1060, 52] width 90 height 36
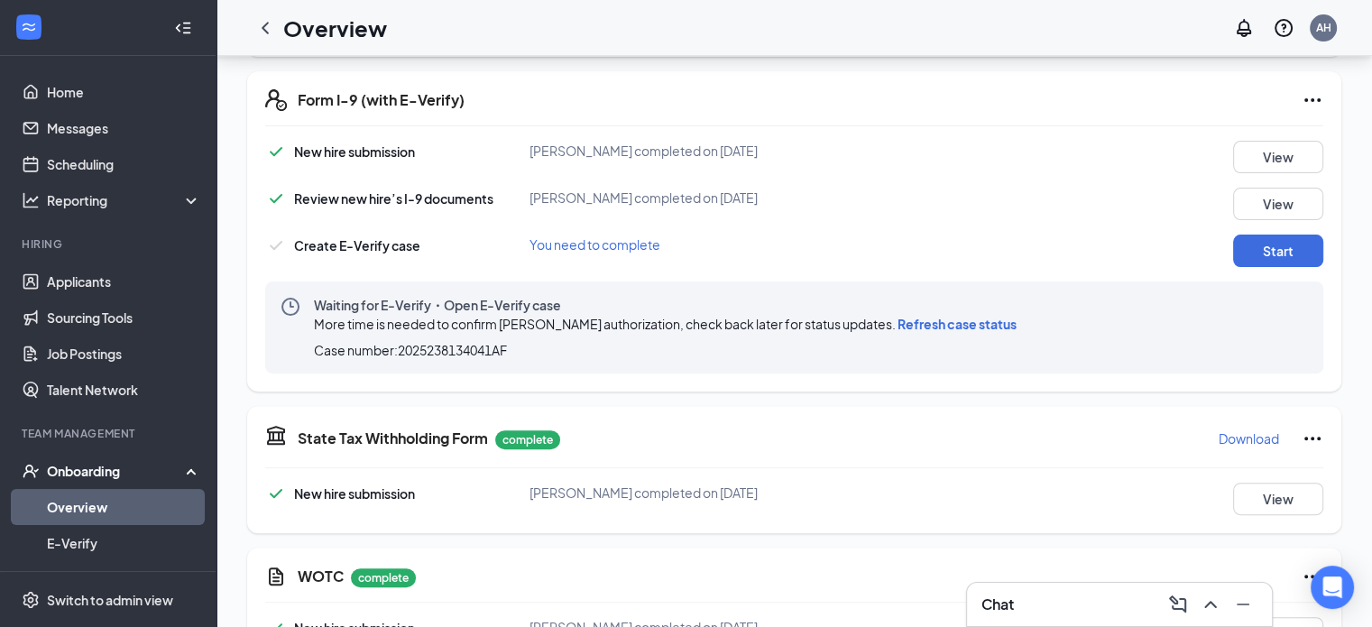
click at [94, 498] on link "Overview" at bounding box center [124, 507] width 154 height 36
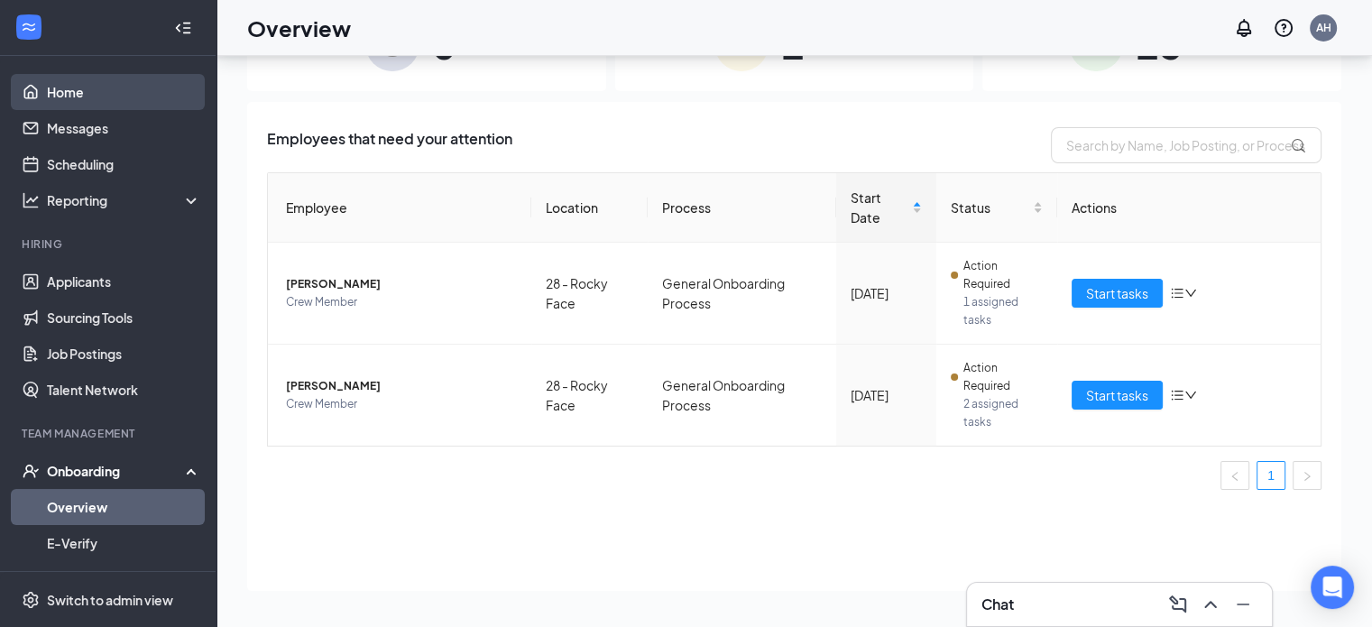
click at [61, 93] on link "Home" at bounding box center [124, 92] width 154 height 36
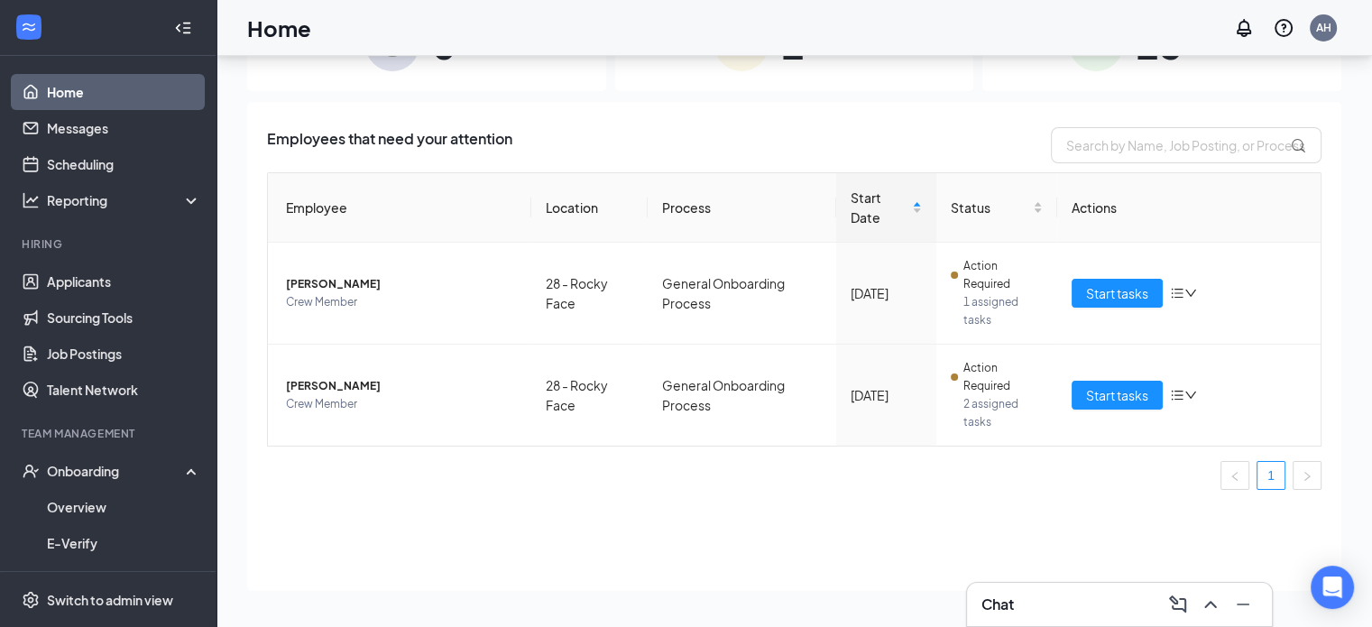
scroll to position [38, 0]
